Goal: Transaction & Acquisition: Purchase product/service

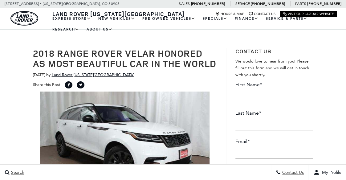
scroll to position [118, 0]
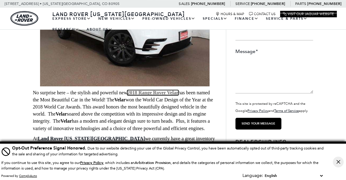
click at [145, 92] on strong "2018 Range Rover Velar" at bounding box center [152, 92] width 51 height 5
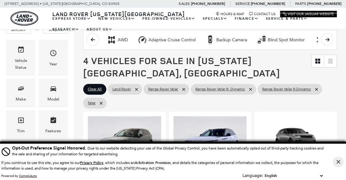
scroll to position [154, 0]
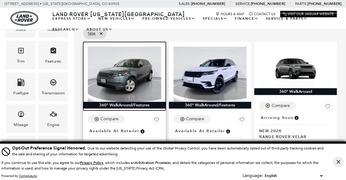
click at [120, 70] on img at bounding box center [124, 74] width 73 height 55
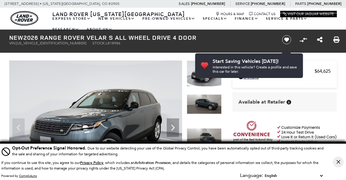
click at [201, 103] on img at bounding box center [204, 104] width 35 height 20
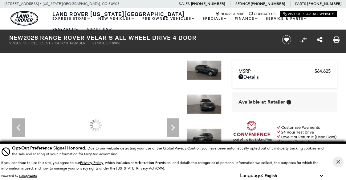
scroll to position [62, 0]
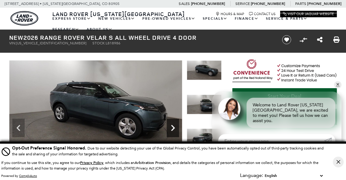
click at [172, 130] on icon "Next" at bounding box center [173, 128] width 4 height 6
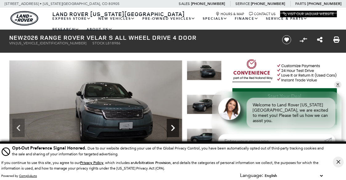
click at [170, 128] on icon "Next" at bounding box center [173, 128] width 12 height 12
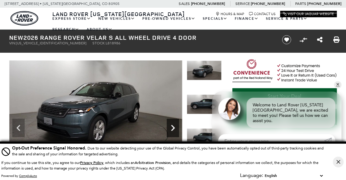
click at [170, 128] on icon "Next" at bounding box center [173, 128] width 12 height 12
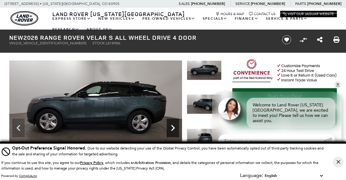
click at [170, 128] on icon "Next" at bounding box center [173, 128] width 12 height 12
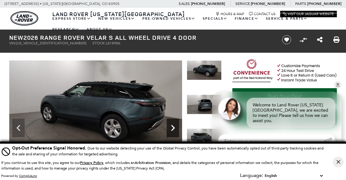
click at [170, 128] on icon "Next" at bounding box center [173, 128] width 12 height 12
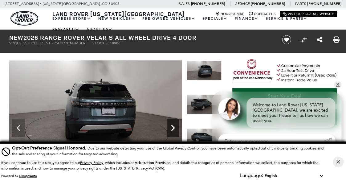
click at [170, 128] on icon "Next" at bounding box center [173, 128] width 12 height 12
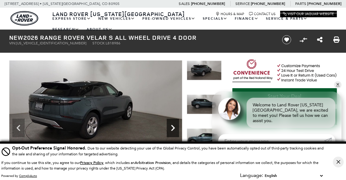
click at [170, 128] on icon "Next" at bounding box center [173, 128] width 12 height 12
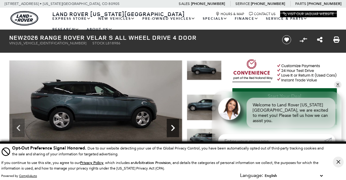
click at [170, 128] on icon "Next" at bounding box center [173, 128] width 12 height 12
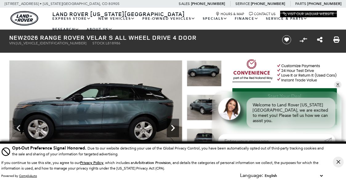
click at [170, 128] on icon "Next" at bounding box center [173, 128] width 12 height 12
